Goal: Book appointment/travel/reservation

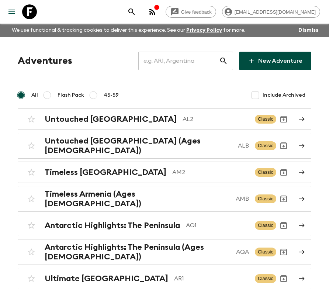
click at [183, 66] on input "text" at bounding box center [178, 61] width 81 height 21
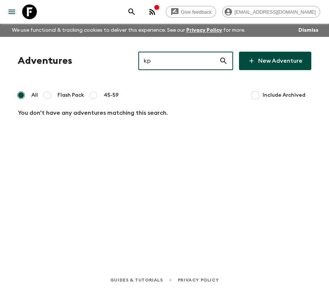
type input "k"
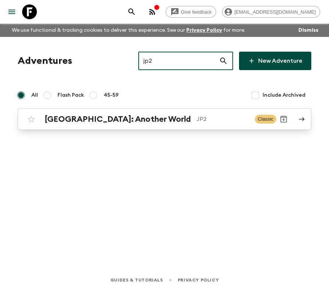
type input "jp2"
click at [129, 117] on div "[GEOGRAPHIC_DATA]: Another World JP2" at bounding box center [147, 119] width 204 height 10
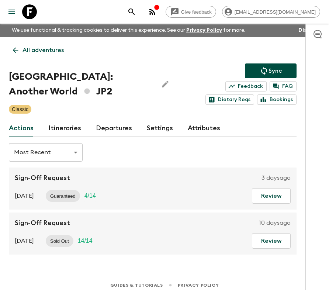
click at [66, 131] on link "Itineraries" at bounding box center [64, 128] width 33 height 18
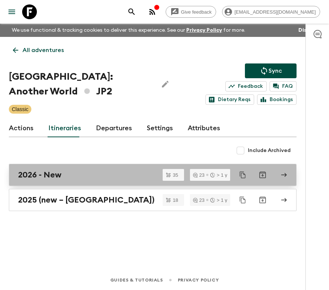
click at [78, 180] on link "2026 - New" at bounding box center [153, 175] width 288 height 22
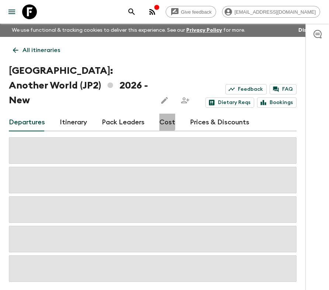
click at [159, 114] on link "Cost" at bounding box center [167, 123] width 16 height 18
